Goal: Task Accomplishment & Management: Manage account settings

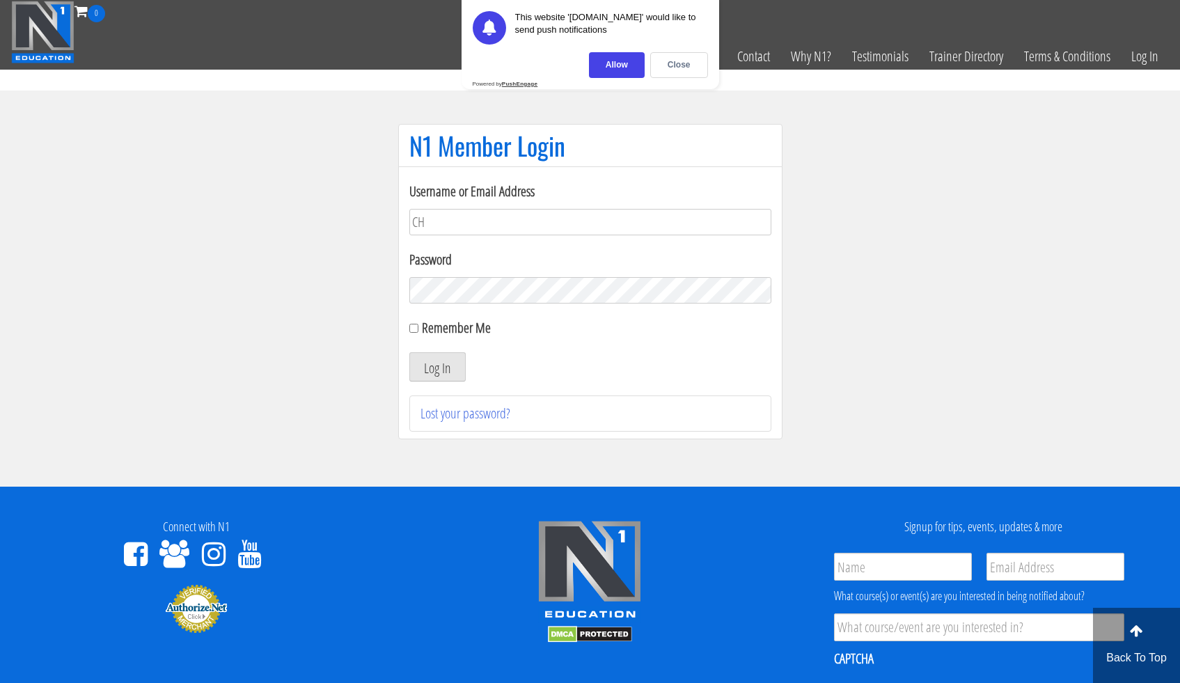
type input "C"
type input "chakibaissati1"
click at [409, 352] on button "Log In" at bounding box center [437, 366] width 56 height 29
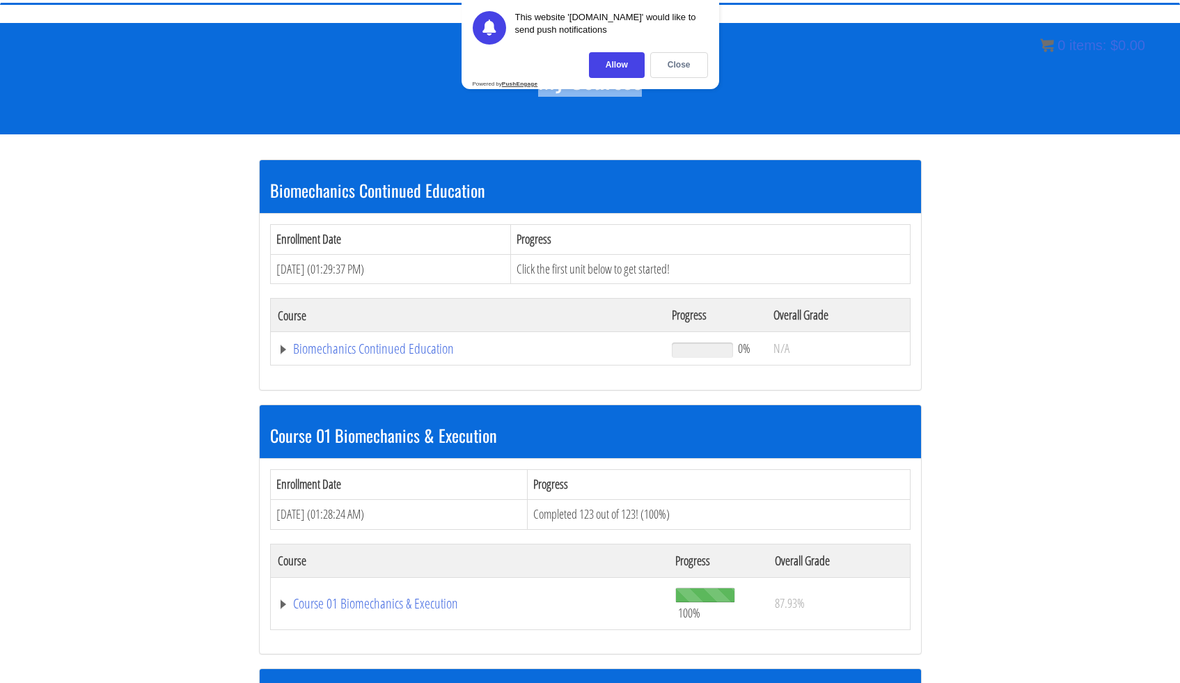
scroll to position [137, 0]
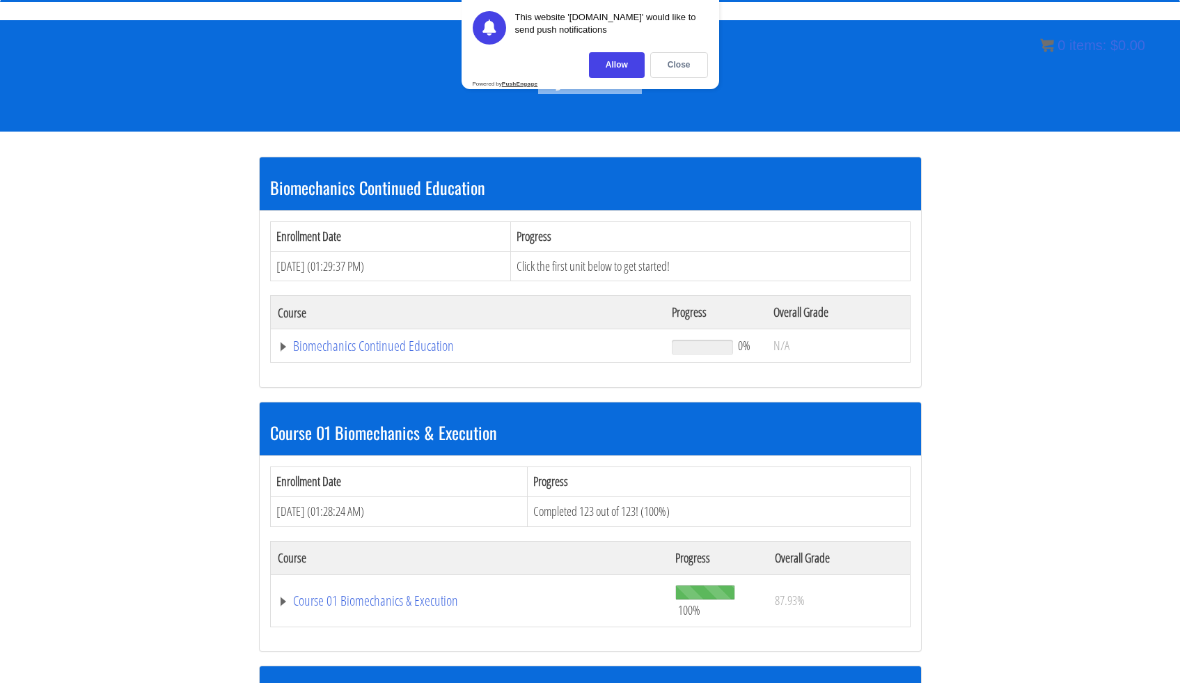
drag, startPoint x: 1189, startPoint y: 55, endPoint x: 1189, endPoint y: 101, distance: 45.9
click at [425, 340] on link "Biomechanics Continued Education" at bounding box center [468, 346] width 381 height 14
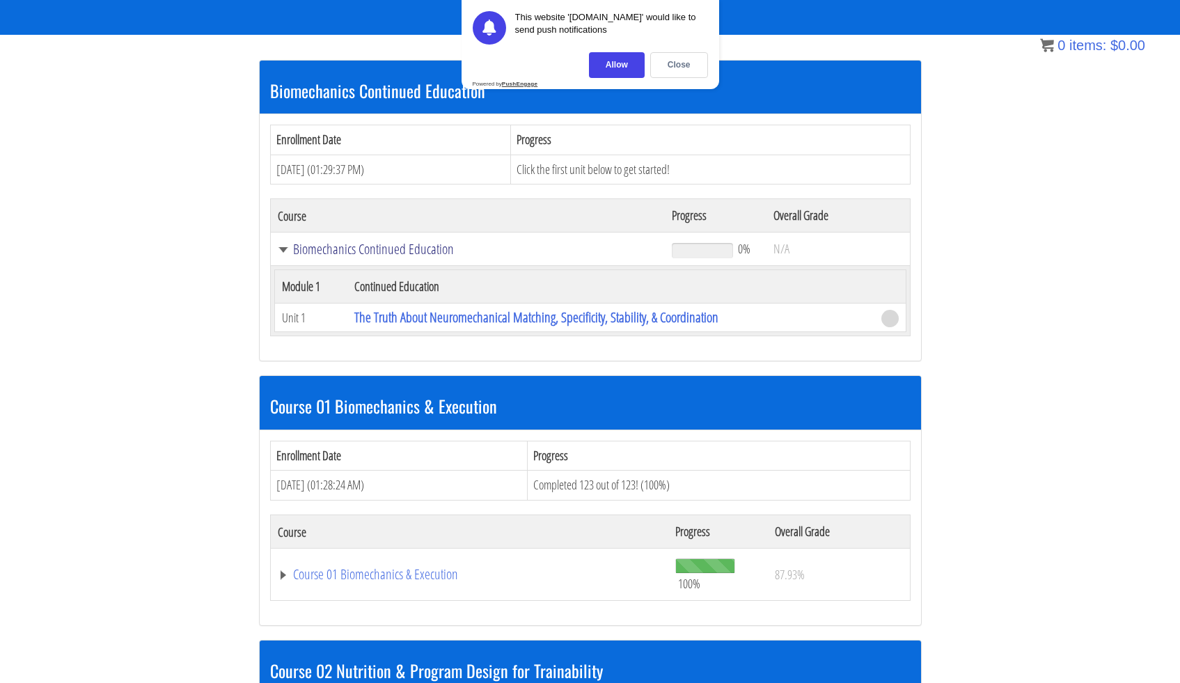
scroll to position [235, 0]
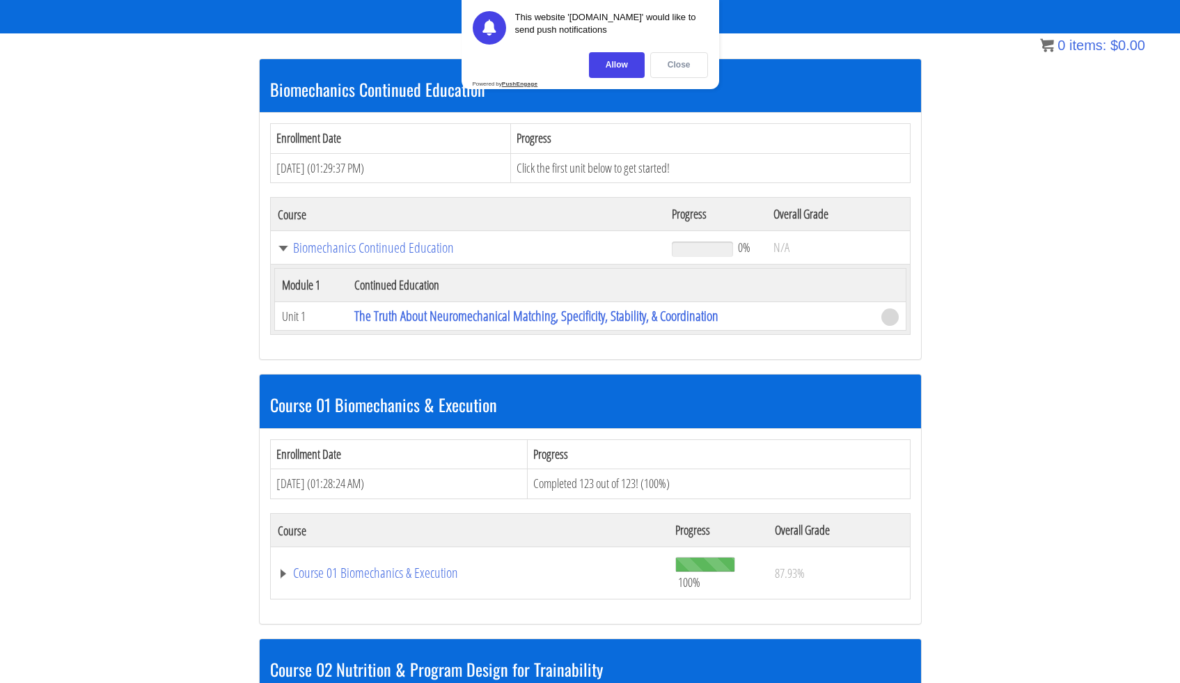
click at [698, 62] on div "Close" at bounding box center [679, 65] width 58 height 26
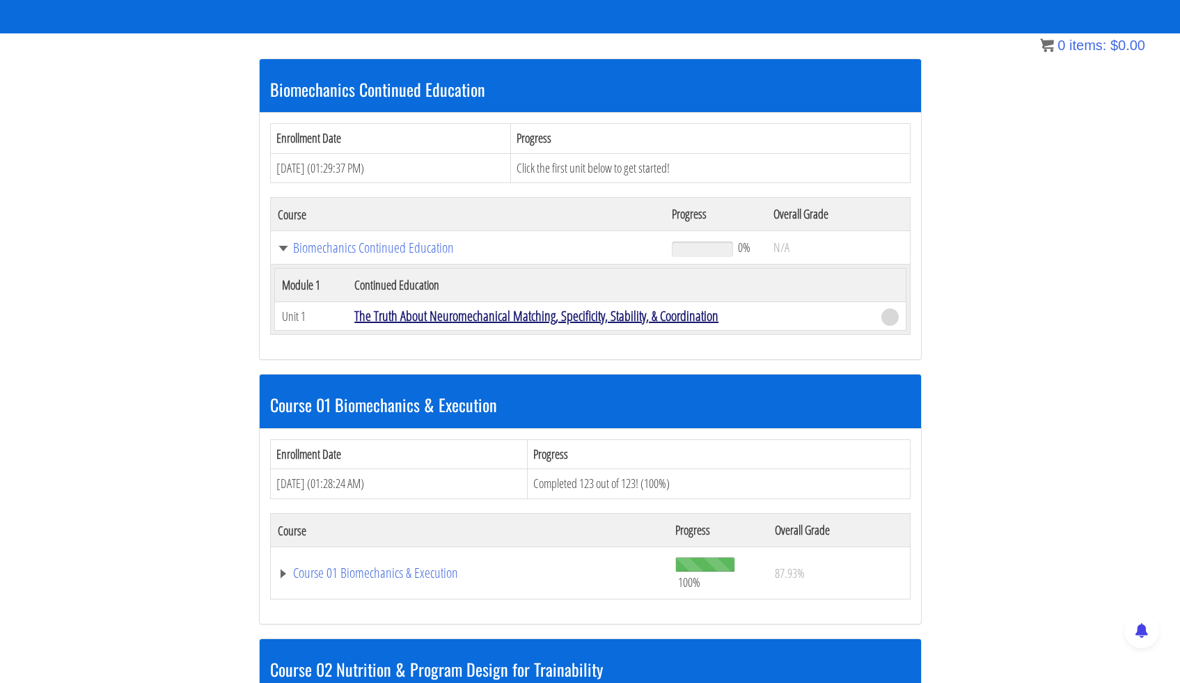
click at [505, 317] on link "The Truth About Neuromechanical Matching, Specificity, Stability, & Coordination" at bounding box center [536, 315] width 364 height 19
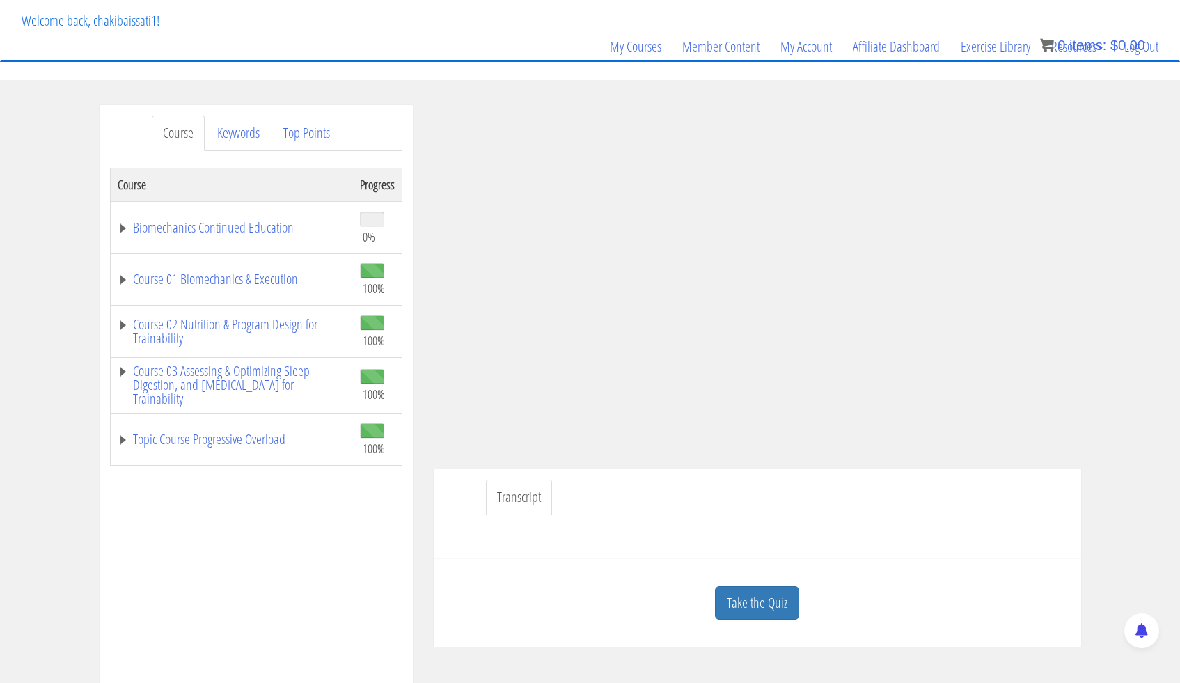
drag, startPoint x: 1189, startPoint y: 197, endPoint x: 1189, endPoint y: 239, distance: 42.4
click at [1179, 239] on html "Skip to content Toggle navigation 0 Certs Course List Events FREE Course Course…" at bounding box center [590, 631] width 1180 height 1416
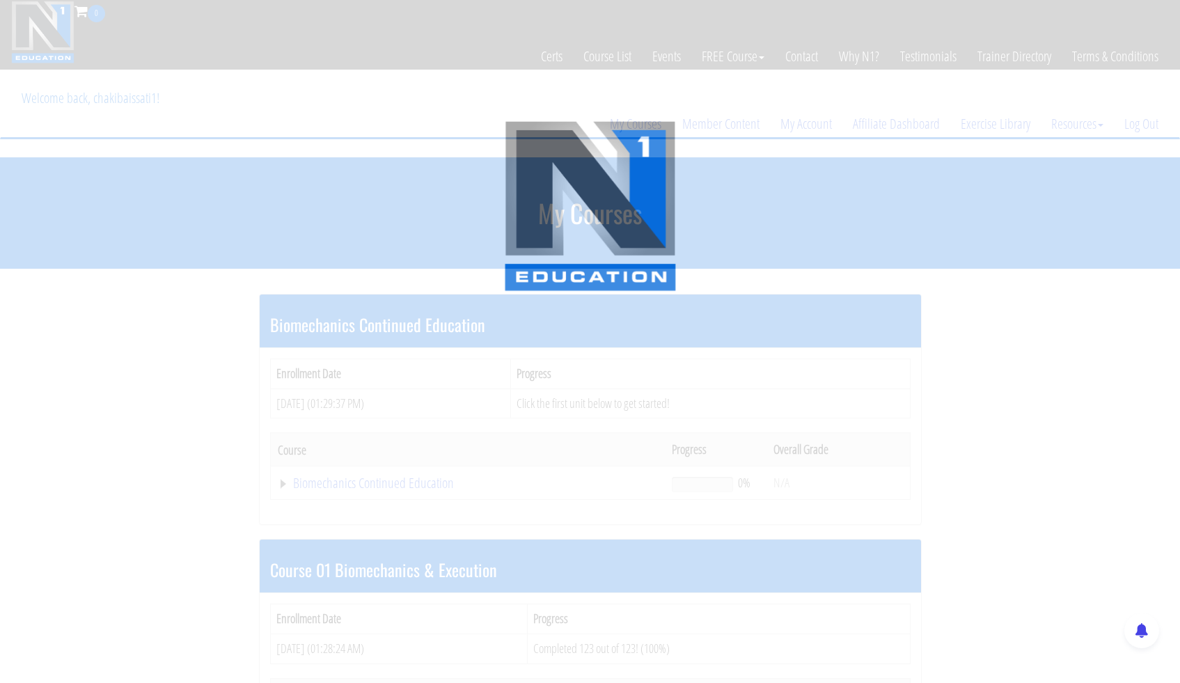
scroll to position [235, 0]
